Goal: Use online tool/utility

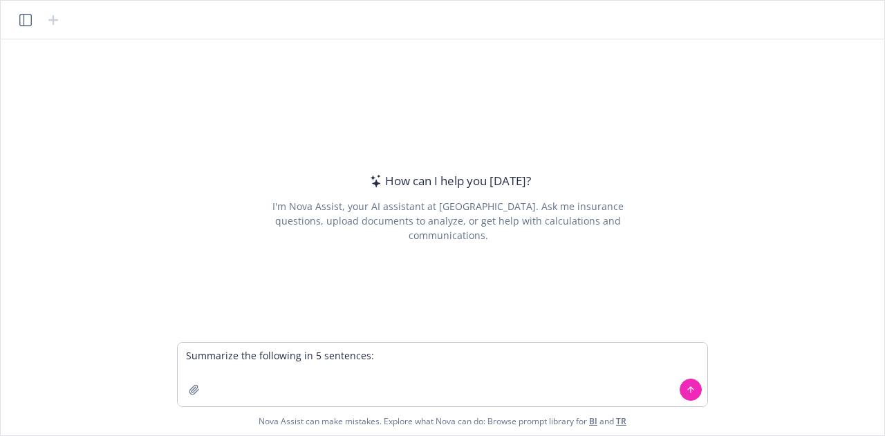
type textarea "Loremipsu dol sitametco ad 5 elitseddo: Eiusmodte in u laboreet dolore magnaa e…"
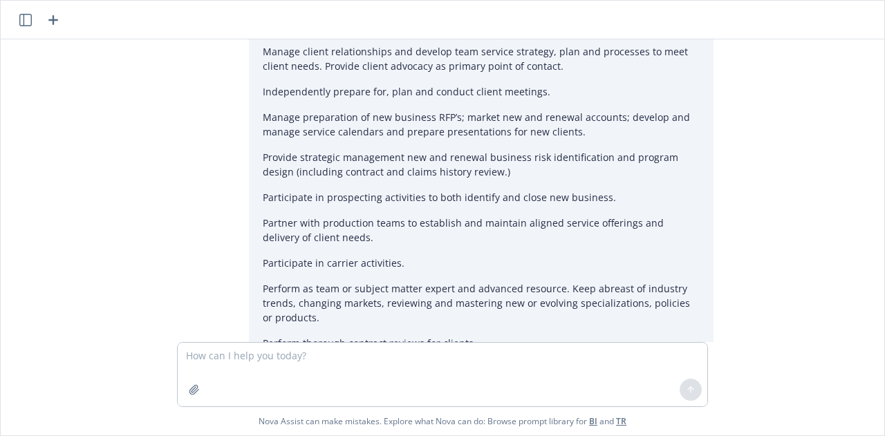
scroll to position [401, 0]
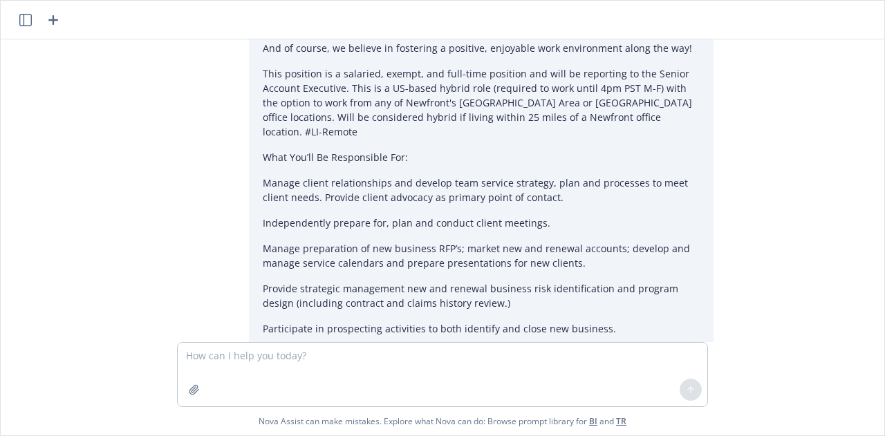
drag, startPoint x: 314, startPoint y: 82, endPoint x: 248, endPoint y: 64, distance: 68.8
click at [249, 64] on div "Summarize the following in 5 sentences: Insurance is a trillion dollar market t…" at bounding box center [481, 404] width 465 height 1510
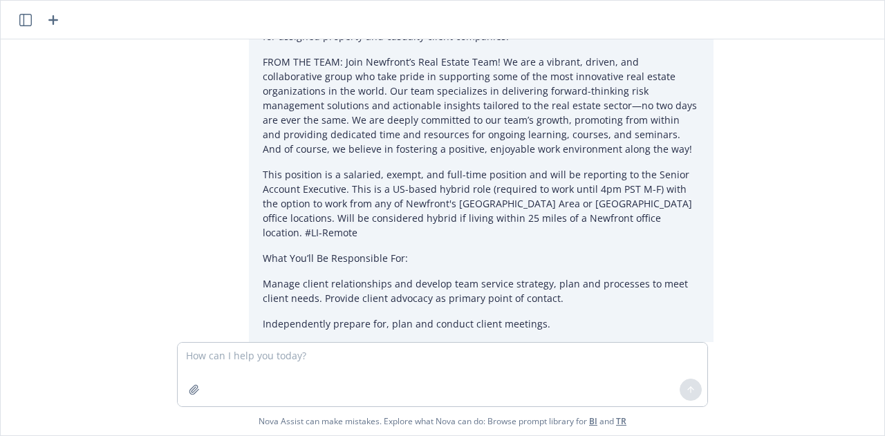
scroll to position [300, 0]
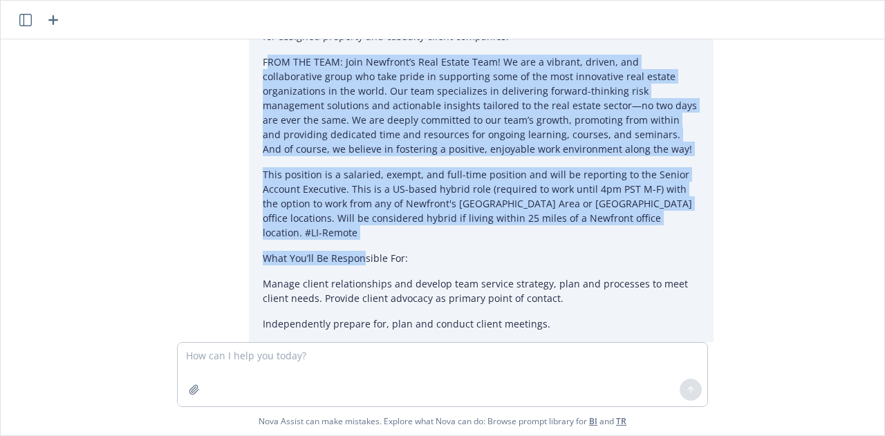
drag, startPoint x: 260, startPoint y: 60, endPoint x: 356, endPoint y: 245, distance: 208.8
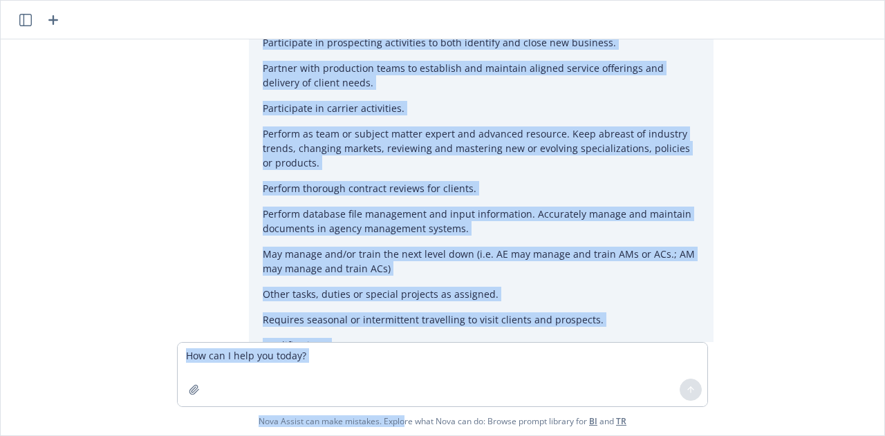
scroll to position [1423, 0]
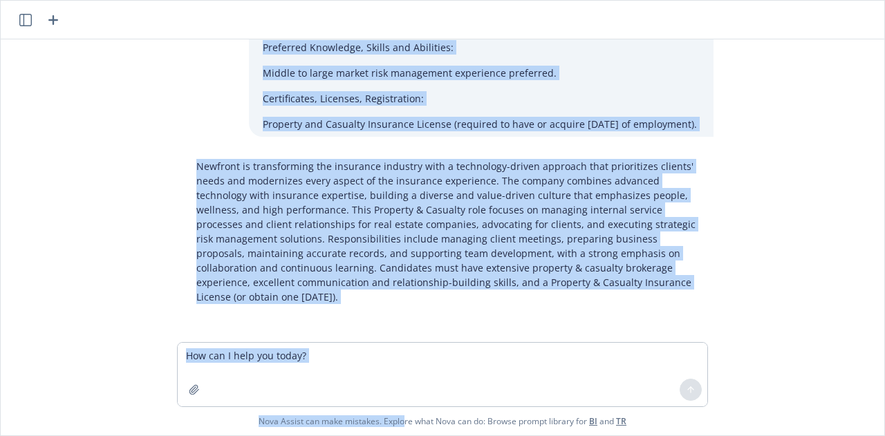
drag, startPoint x: 260, startPoint y: 71, endPoint x: 351, endPoint y: 102, distance: 96.4
copy div "LOREMIP: Dolorsitame con adipisci elitsedd eiu temporin utlabor etdolor mag ali…"
click at [276, 369] on textarea at bounding box center [443, 375] width 530 height 64
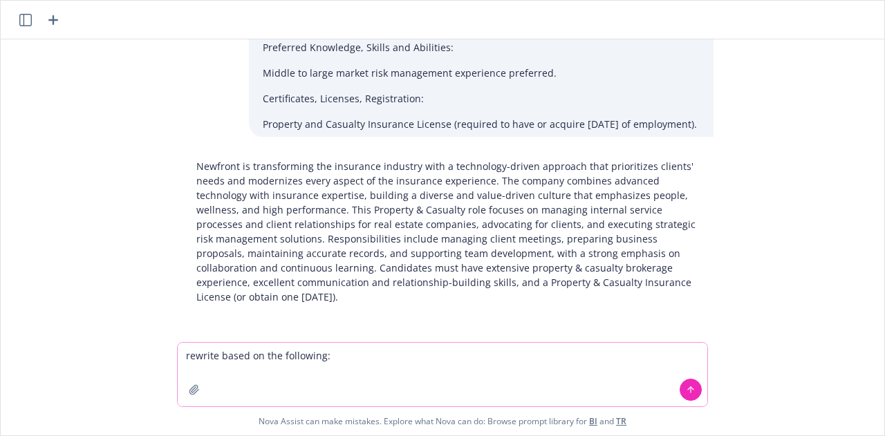
paste textarea "LOREMIP: Dolorsitame con adipisci elitsedd eiu temporin utlabor etdolor mag ali…"
type textarea "loremip dolor si ame consectet: ADIPISC: Elitseddoei tem incididu utlabore etd …"
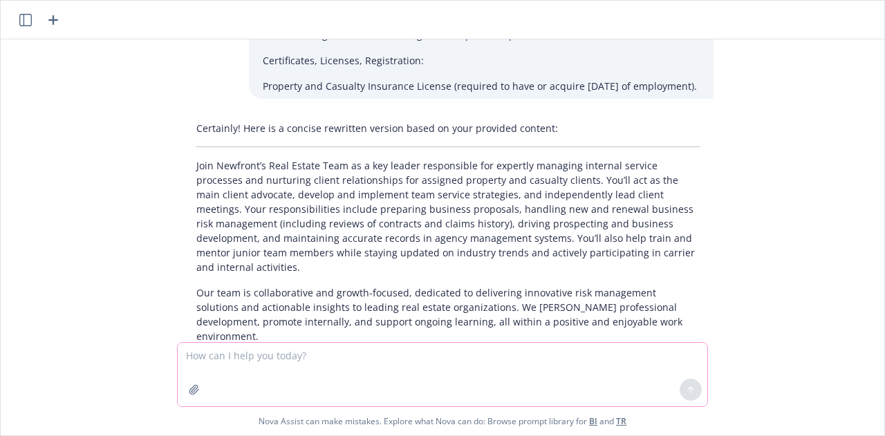
scroll to position [3203, 0]
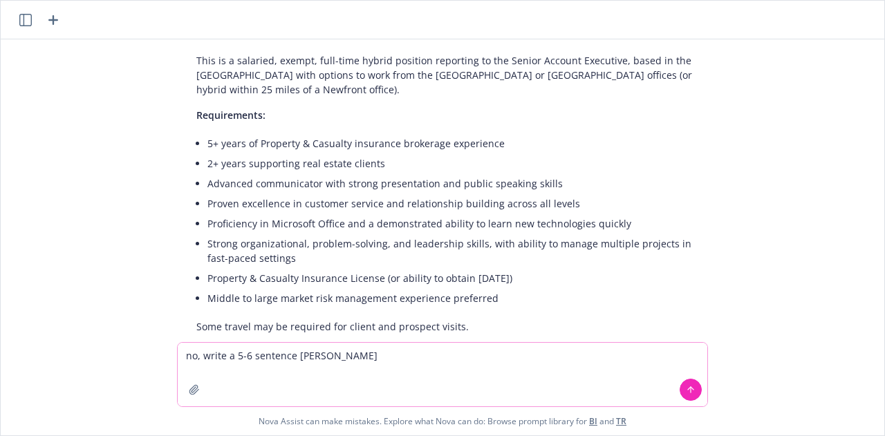
type textarea "no, write a 5-6 sentence summary"
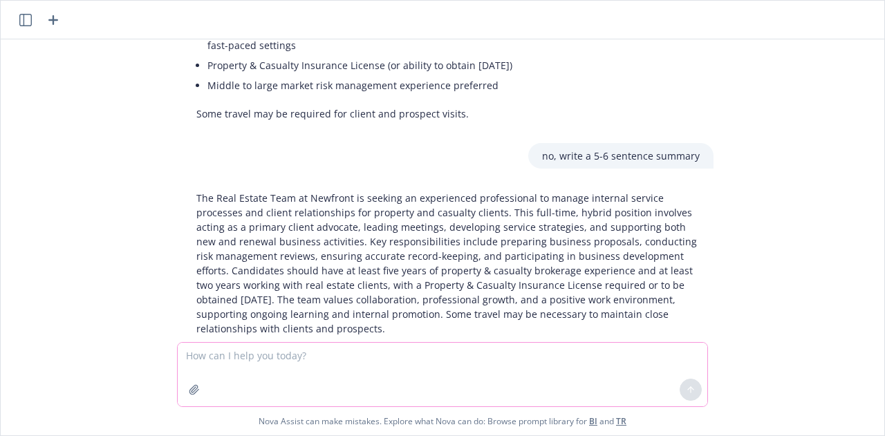
scroll to position [3418, 0]
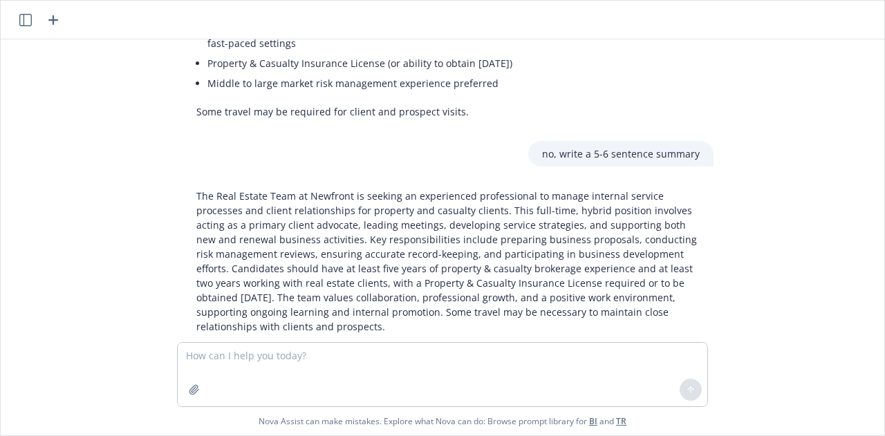
drag, startPoint x: 306, startPoint y: 307, endPoint x: 174, endPoint y: 167, distance: 192.8
click at [174, 183] on div "The Real Estate Team at Newfront is seeking an experienced professional to mana…" at bounding box center [448, 261] width 553 height 156
copy p "The Real Estate Team at Newfront is seeking an experienced professional to mana…"
